Goal: Task Accomplishment & Management: Manage account settings

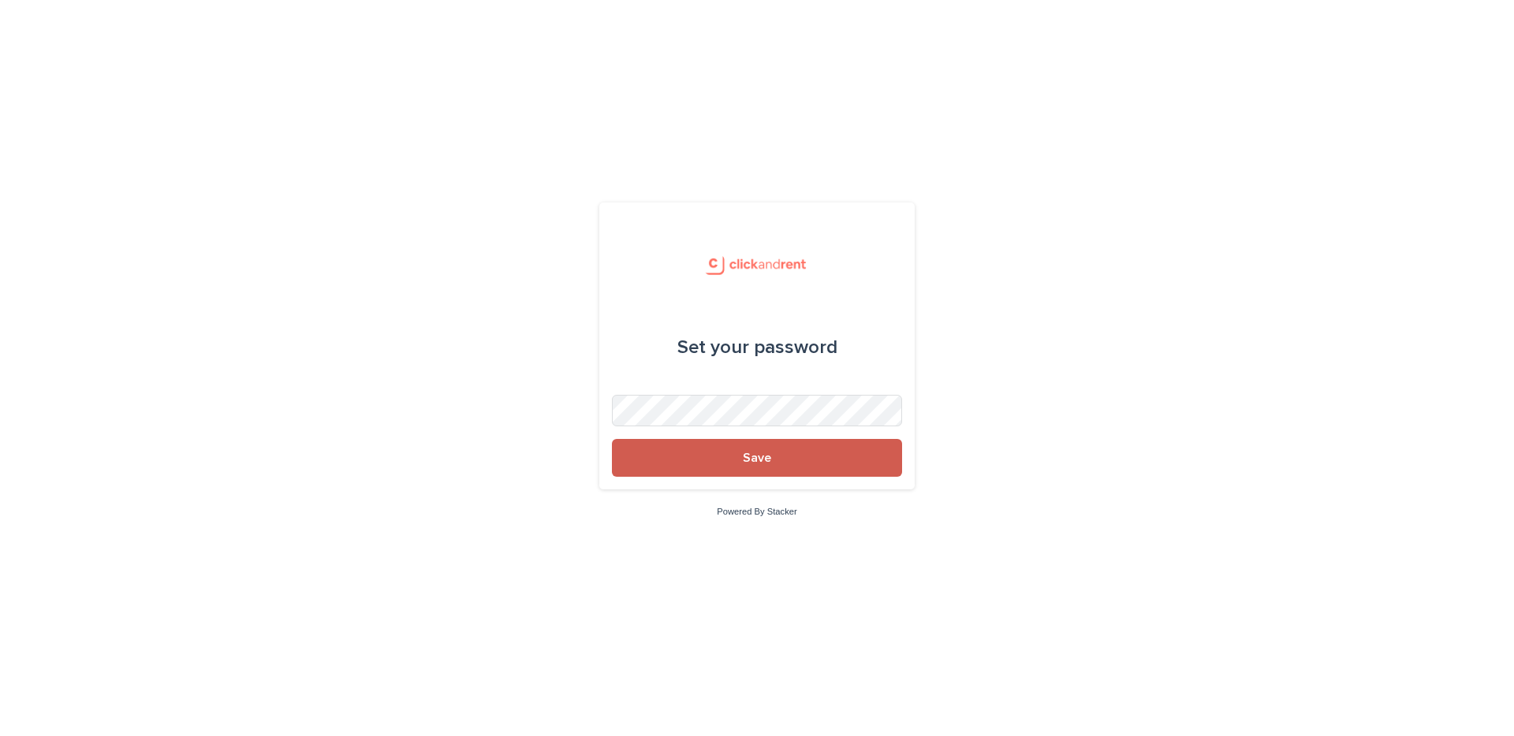
click at [704, 472] on button "Save" at bounding box center [757, 458] width 290 height 38
